Goal: Find specific page/section: Find specific page/section

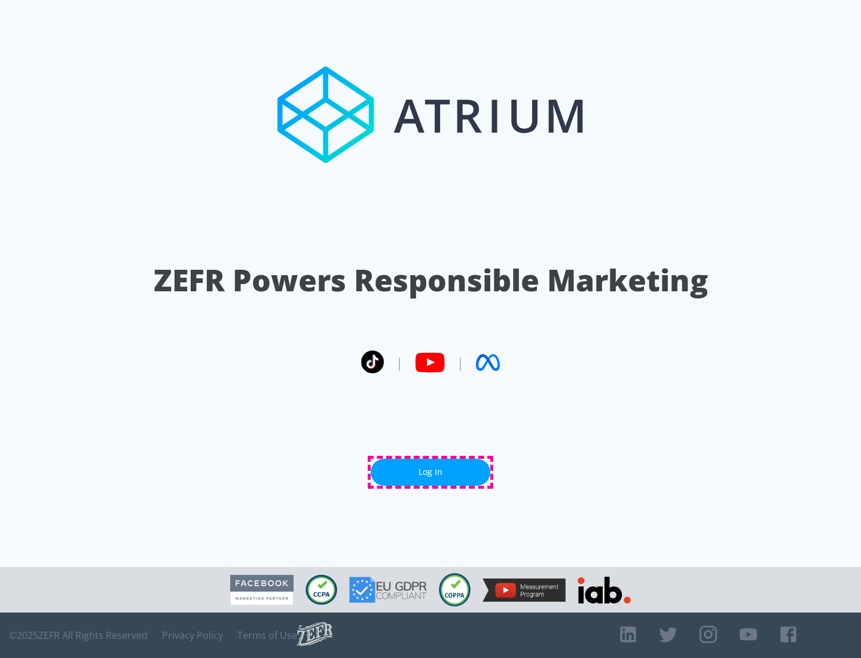
click at [431, 472] on link "Log In" at bounding box center [431, 472] width 120 height 27
